Goal: Find specific page/section: Find specific page/section

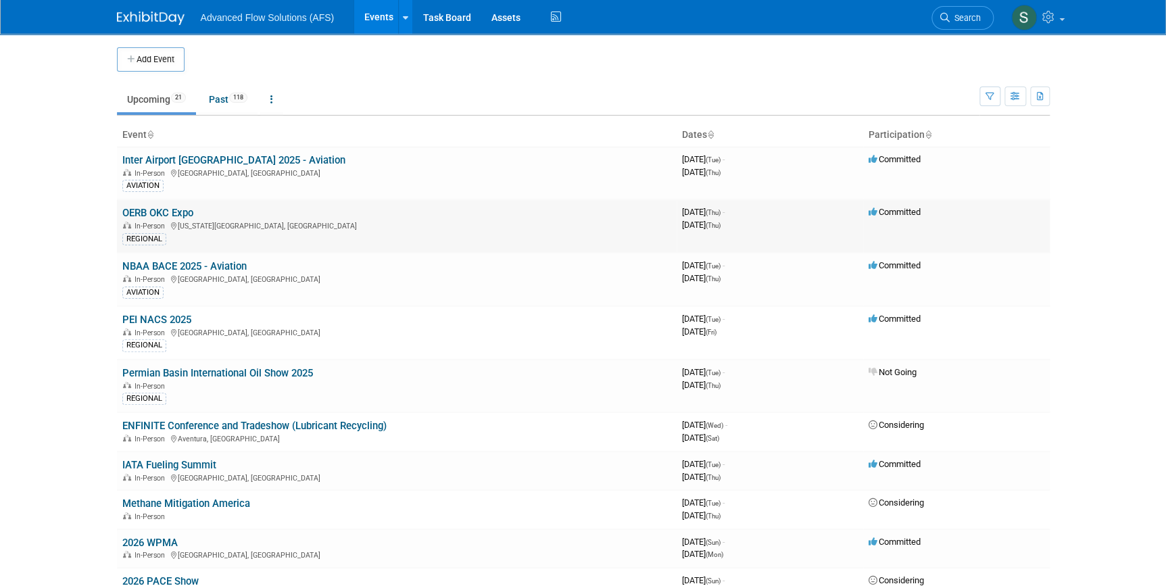
click at [180, 216] on link "OERB OKC Expo" at bounding box center [157, 213] width 71 height 12
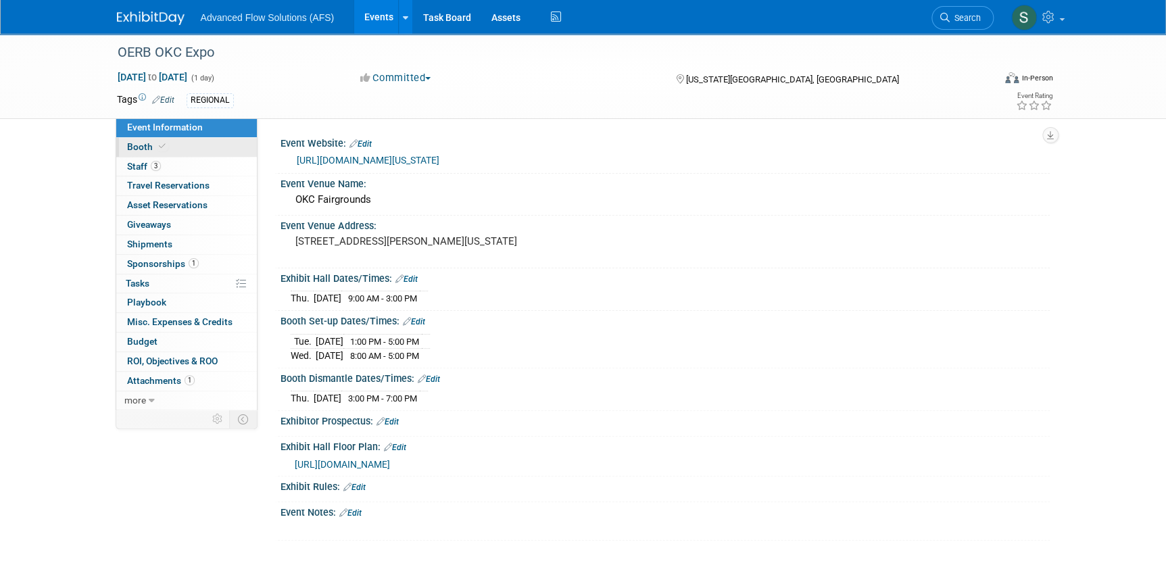
click at [143, 149] on span "Booth" at bounding box center [147, 146] width 41 height 11
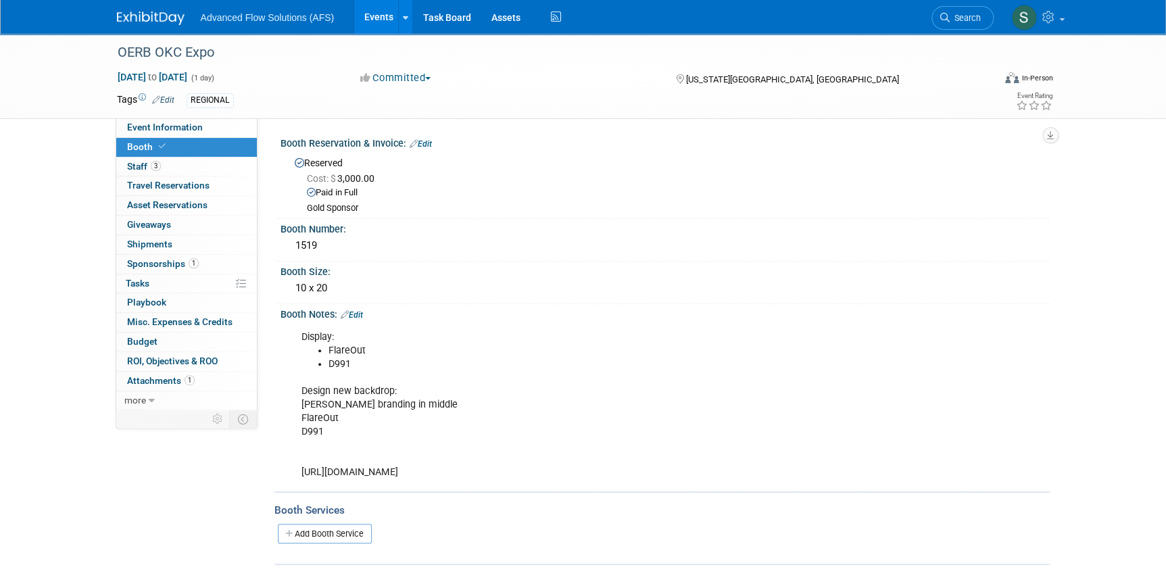
click at [159, 21] on img at bounding box center [151, 18] width 68 height 14
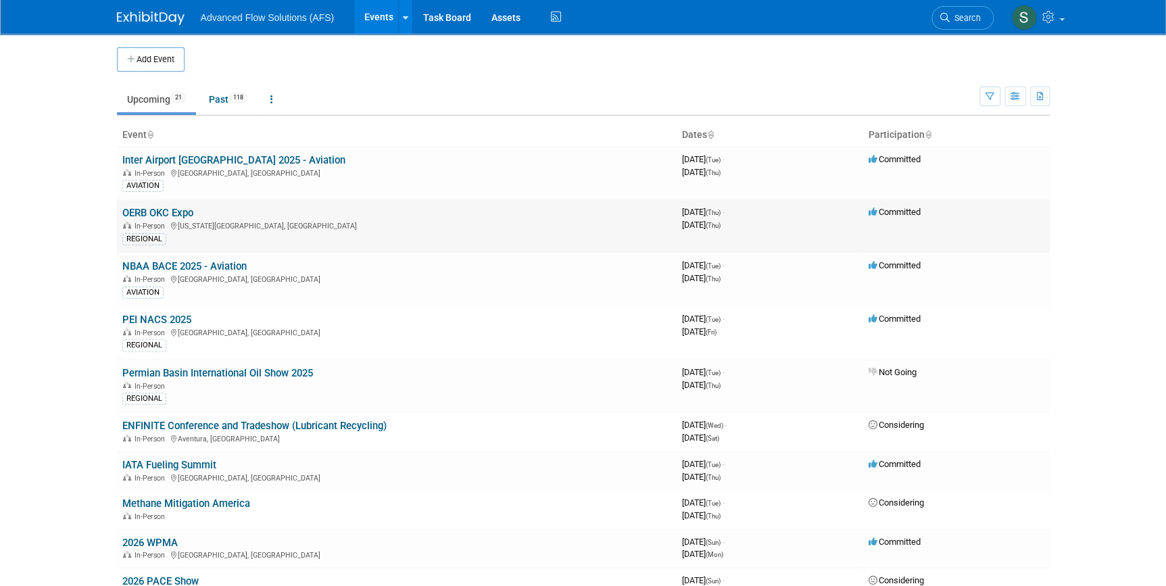
click at [159, 215] on link "OERB OKC Expo" at bounding box center [157, 213] width 71 height 12
